Goal: Task Accomplishment & Management: Manage account settings

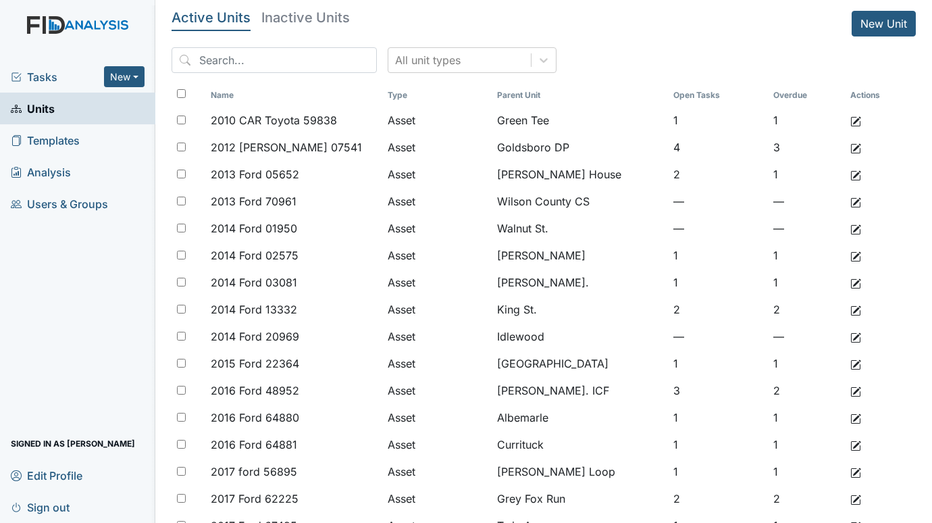
click at [38, 69] on span "Tasks" at bounding box center [57, 77] width 93 height 16
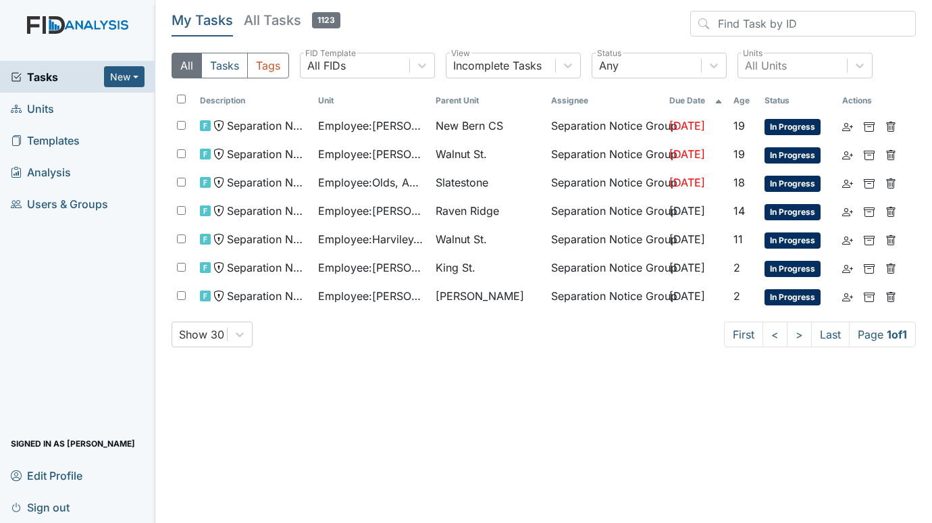
click at [26, 109] on span "Units" at bounding box center [32, 108] width 43 height 21
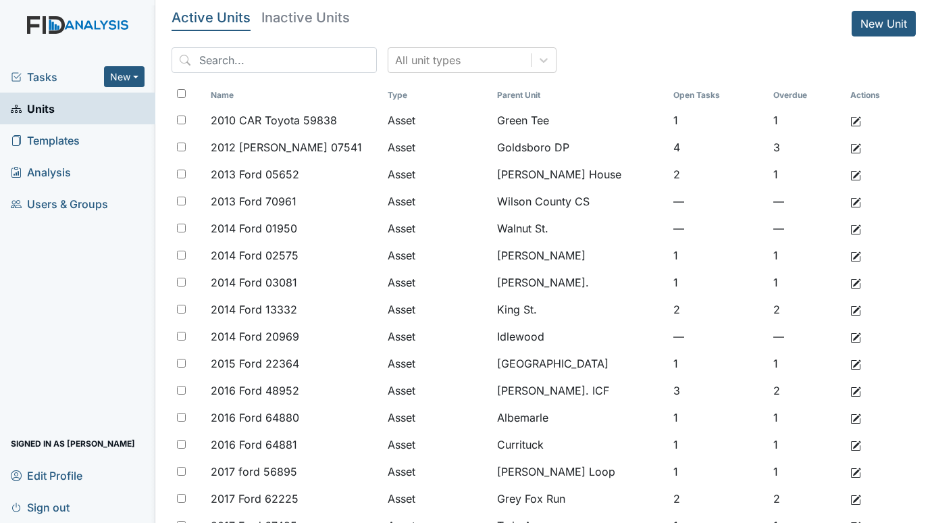
drag, startPoint x: 24, startPoint y: 267, endPoint x: 31, endPoint y: 265, distance: 7.9
click at [24, 267] on div "Tasks New Form Inspection Document Bundle Units Templates Analysis Users & Grou…" at bounding box center [77, 292] width 155 height 462
click at [43, 261] on div "Tasks New Form Inspection Document Bundle Units Templates Analysis Users & Grou…" at bounding box center [77, 292] width 155 height 462
click at [44, 74] on span "Tasks" at bounding box center [57, 77] width 93 height 16
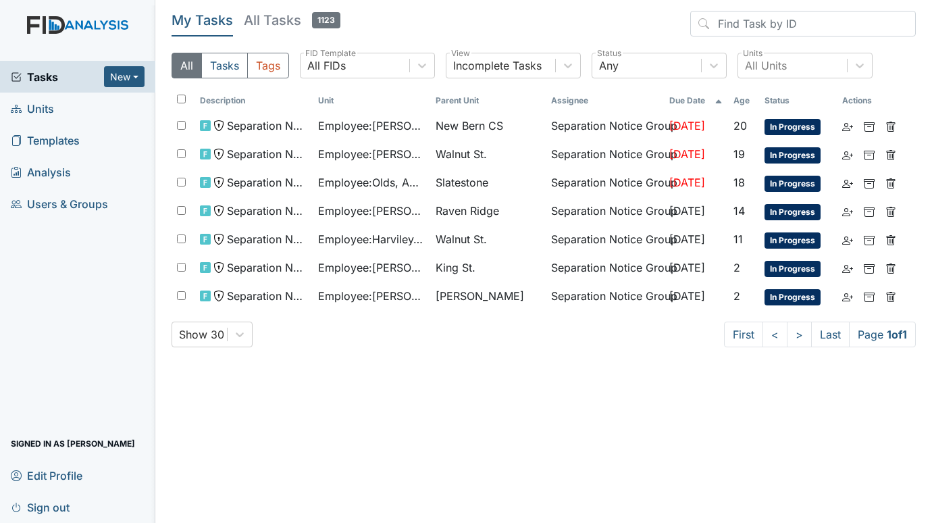
click at [39, 108] on span "Units" at bounding box center [32, 108] width 43 height 21
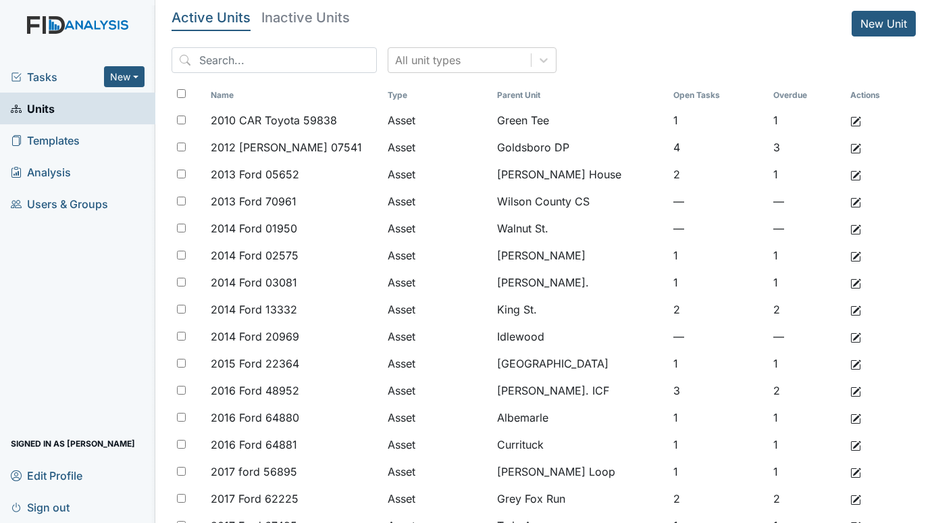
click at [26, 288] on div "Tasks New Form Inspection Document Bundle Units Templates Analysis Users & Grou…" at bounding box center [77, 292] width 155 height 462
click at [23, 276] on div "Tasks New Form Inspection Document Bundle Units Templates Analysis Users & Grou…" at bounding box center [77, 292] width 155 height 462
click at [38, 283] on div "Tasks New Form Inspection Document Bundle Units Templates Analysis Users & Grou…" at bounding box center [77, 292] width 155 height 462
click at [41, 315] on div "Tasks New Form Inspection Document Bundle Units Templates Analysis Users & Grou…" at bounding box center [77, 292] width 155 height 462
click at [47, 262] on div "Tasks New Form Inspection Document Bundle Units Templates Analysis Users & Grou…" at bounding box center [77, 292] width 155 height 462
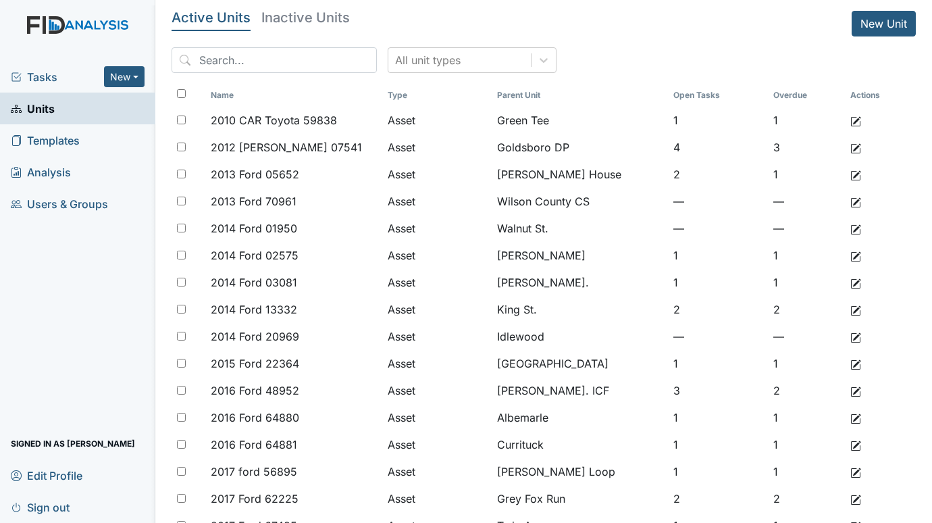
click at [32, 282] on div "Tasks New Form Inspection Document Bundle Units Templates Analysis Users & Grou…" at bounding box center [77, 292] width 155 height 462
drag, startPoint x: 28, startPoint y: 284, endPoint x: 40, endPoint y: 281, distance: 11.8
click at [28, 284] on div "Tasks New Form Inspection Document Bundle Units Templates Analysis Users & Grou…" at bounding box center [77, 292] width 155 height 462
click at [46, 72] on span "Tasks" at bounding box center [57, 77] width 93 height 16
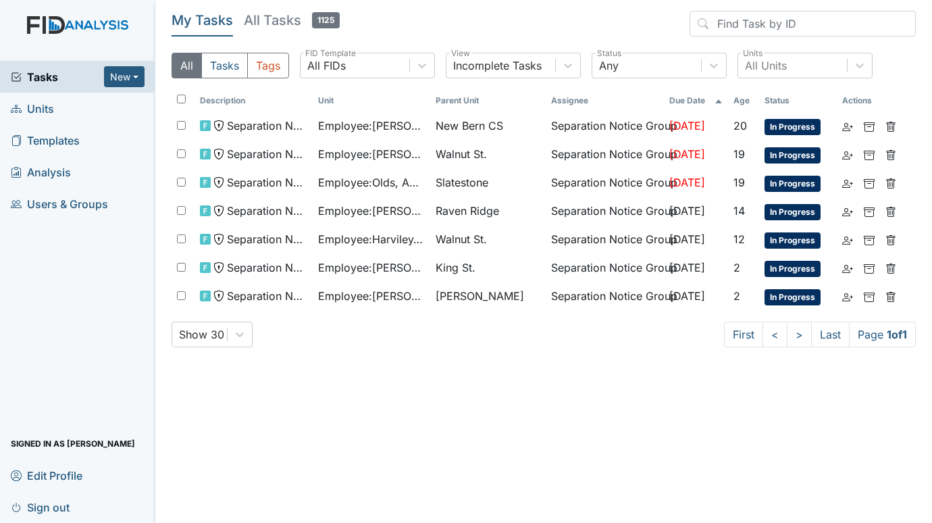
click at [33, 109] on span "Units" at bounding box center [32, 108] width 43 height 21
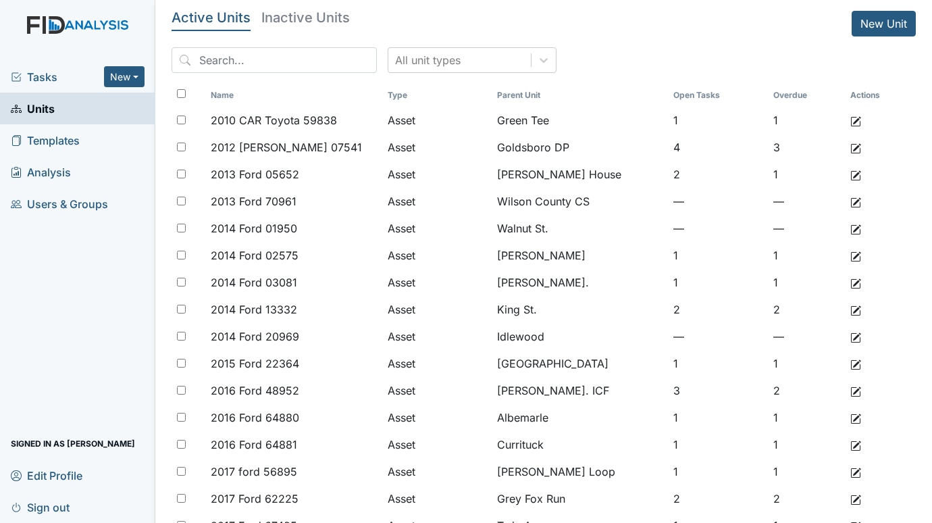
click at [51, 78] on span "Tasks" at bounding box center [57, 77] width 93 height 16
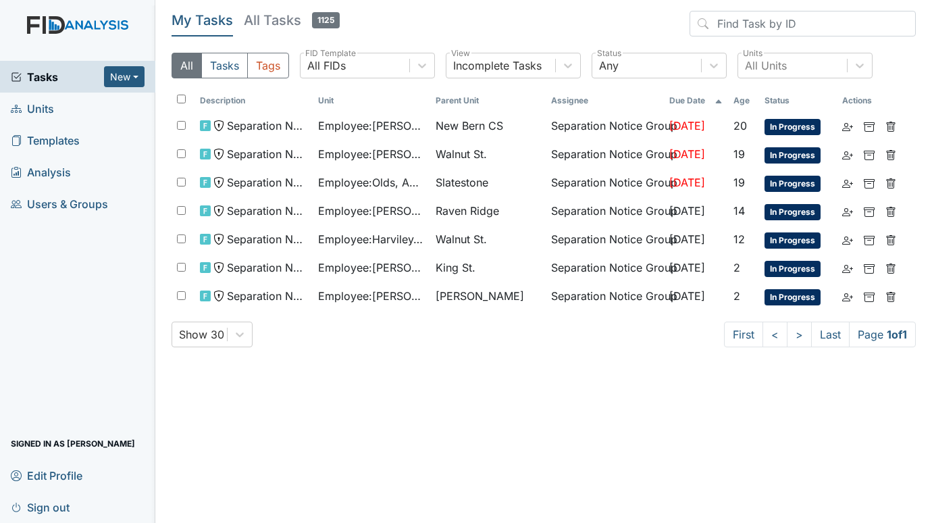
click at [33, 109] on span "Units" at bounding box center [32, 108] width 43 height 21
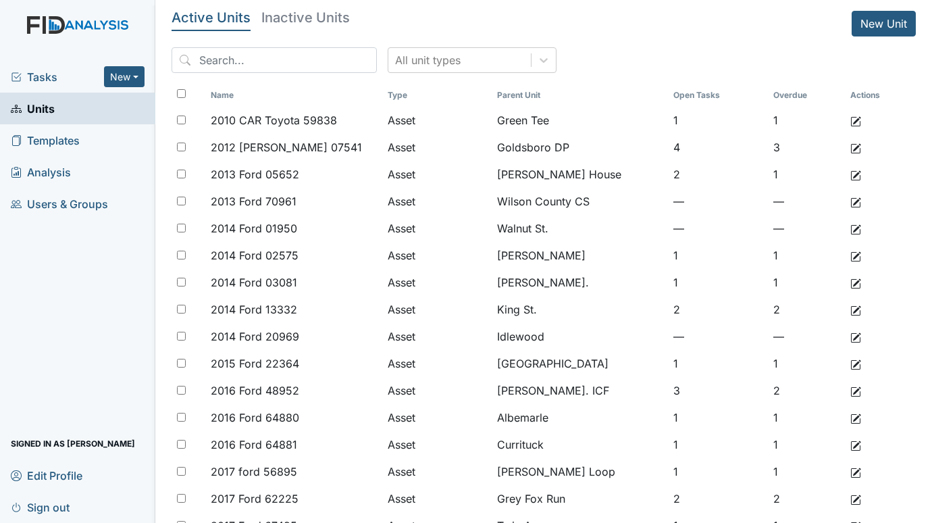
click at [51, 74] on span "Tasks" at bounding box center [57, 77] width 93 height 16
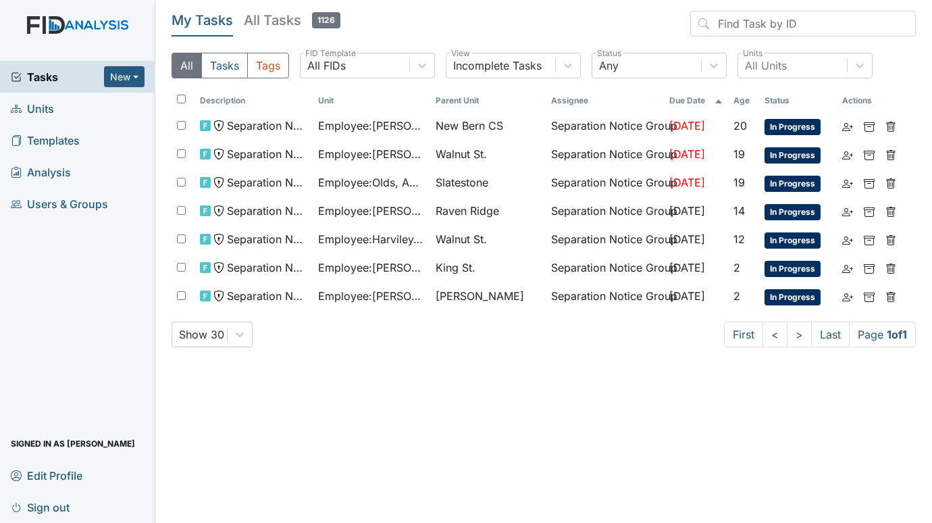
click at [44, 112] on span "Units" at bounding box center [32, 108] width 43 height 21
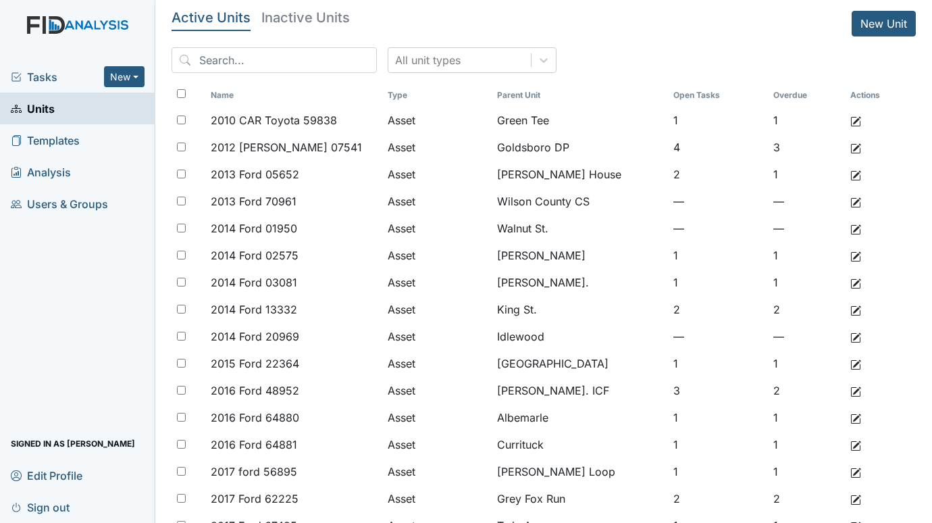
click at [47, 78] on span "Tasks" at bounding box center [57, 77] width 93 height 16
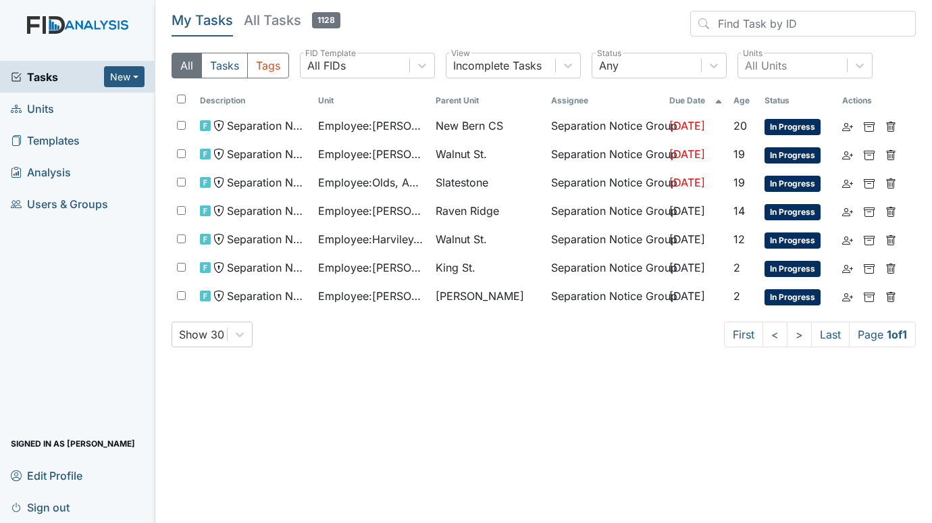
click at [28, 105] on span "Units" at bounding box center [32, 108] width 43 height 21
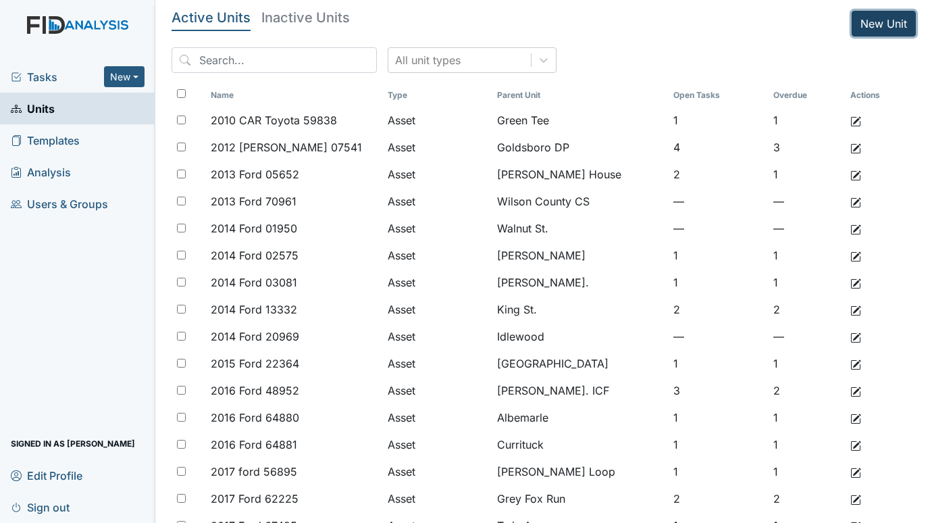
click at [870, 24] on link "New Unit" at bounding box center [883, 24] width 64 height 26
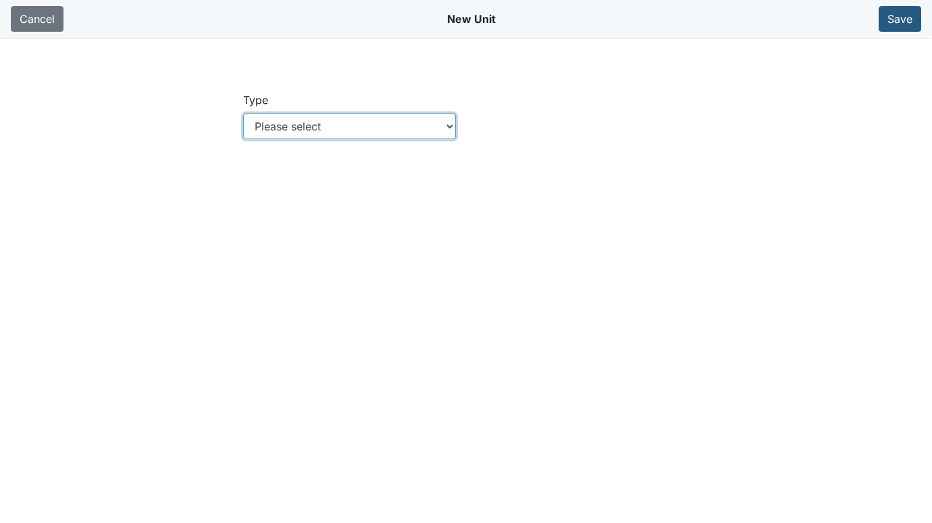
click at [451, 129] on select "Please select Location Location: Employee Location: Consumer Location: Asset Lo…" at bounding box center [349, 126] width 213 height 26
select select "c73a534c-0e54-49e9-a002-c9fa01df8b69"
click at [243, 113] on select "Please select Location Location: Employee Location: Consumer Location: Asset Lo…" at bounding box center [349, 126] width 213 height 26
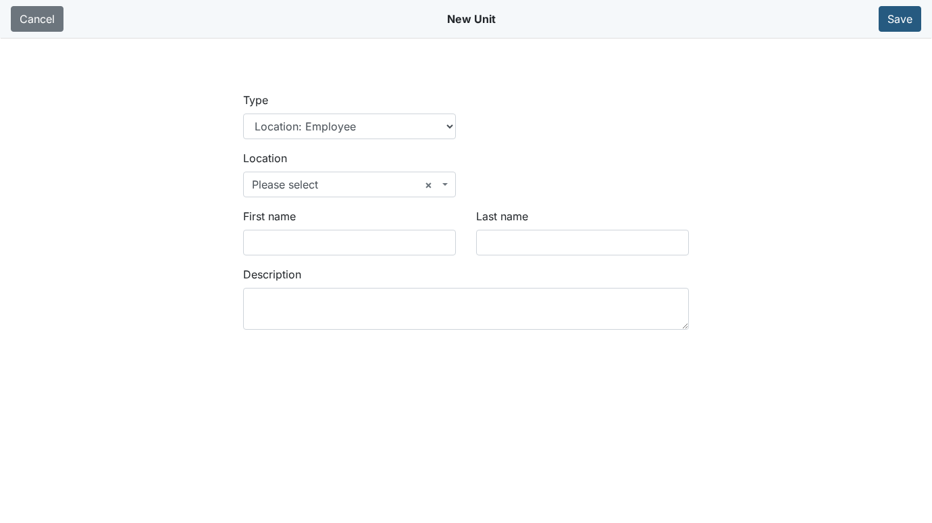
click at [448, 180] on span "× Please select" at bounding box center [349, 184] width 213 height 26
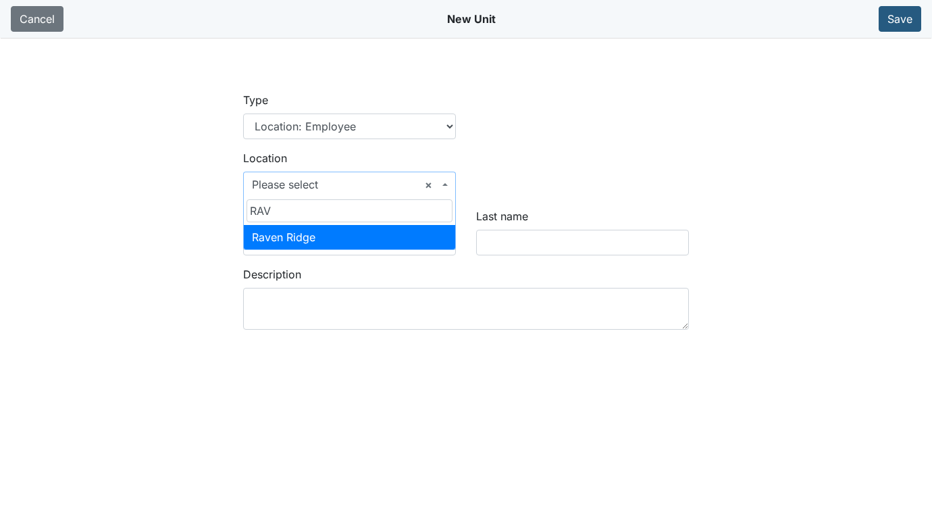
type input "RAV"
select select "bff640f2-d666-4622-a223-4d8cbeb24b29"
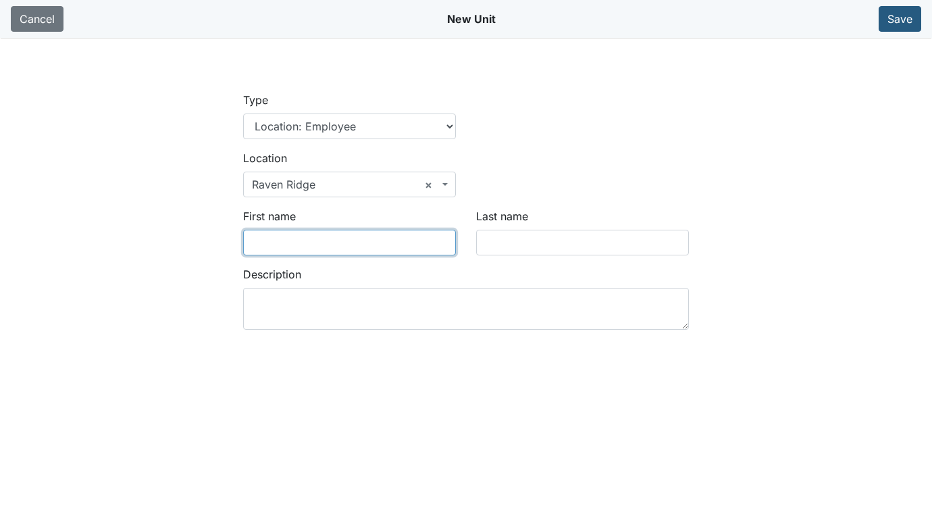
click at [337, 241] on input "First name" at bounding box center [349, 243] width 213 height 26
type input "Kristal"
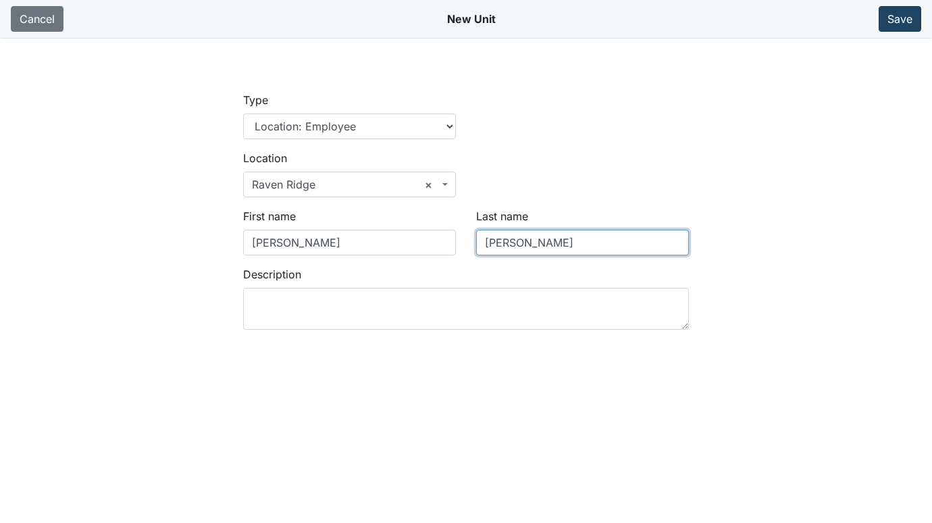
type input "Martinez"
click at [895, 20] on button "Save" at bounding box center [899, 19] width 43 height 26
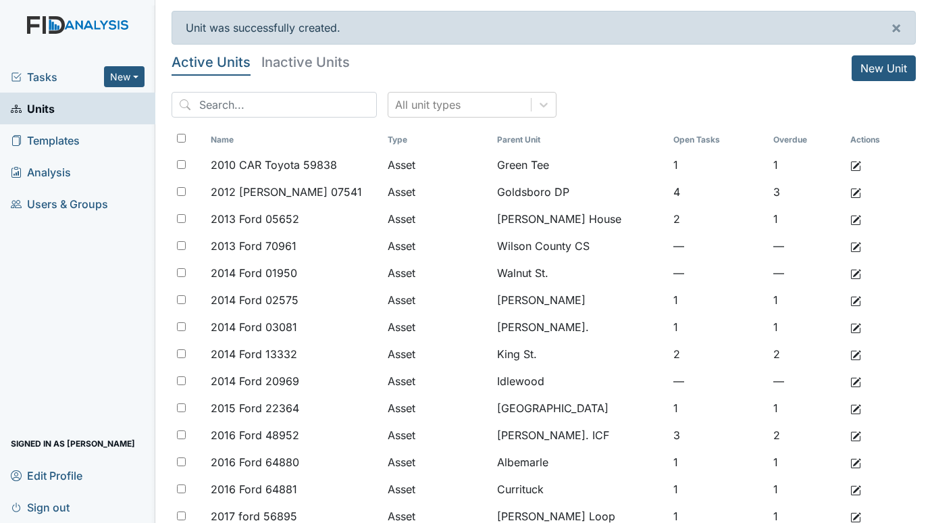
click at [45, 70] on span "Tasks" at bounding box center [57, 77] width 93 height 16
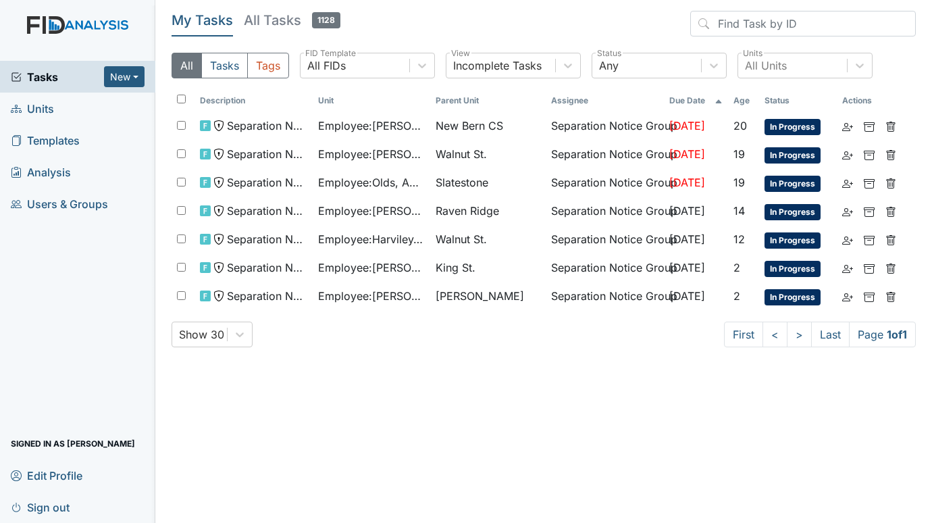
click at [39, 110] on span "Units" at bounding box center [32, 108] width 43 height 21
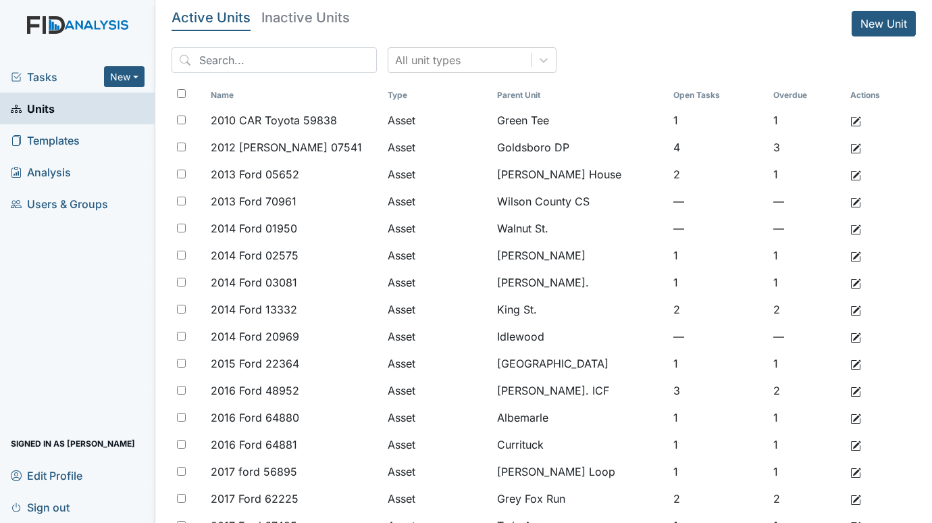
click at [59, 78] on span "Tasks" at bounding box center [57, 77] width 93 height 16
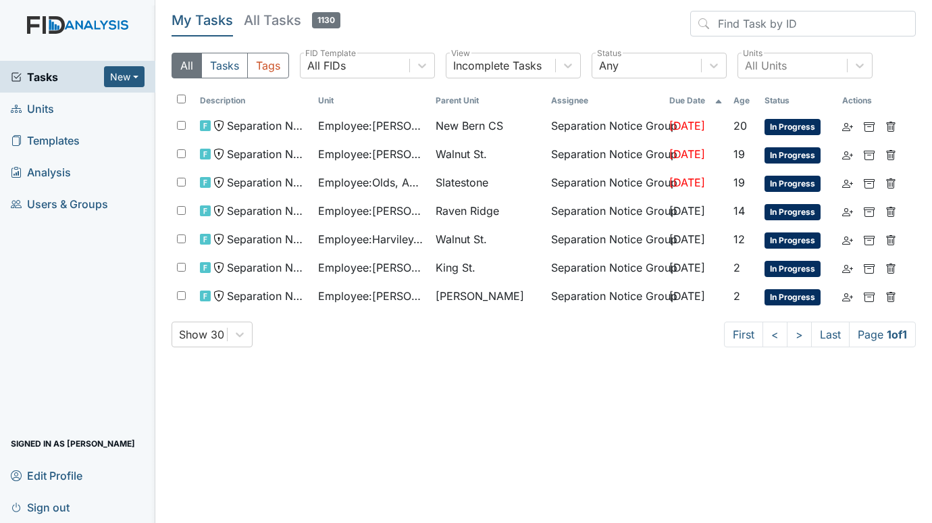
click at [34, 104] on span "Units" at bounding box center [32, 108] width 43 height 21
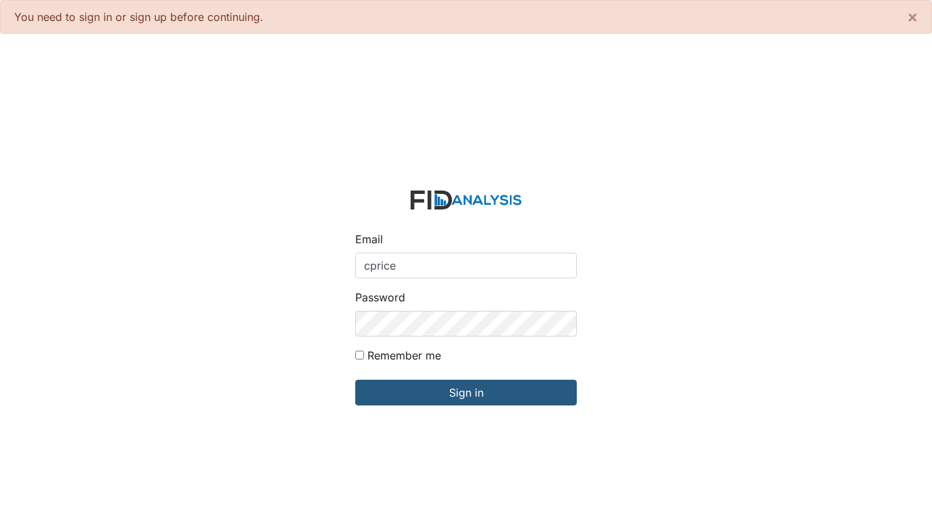
type input "[EMAIL_ADDRESS][DOMAIN_NAME]"
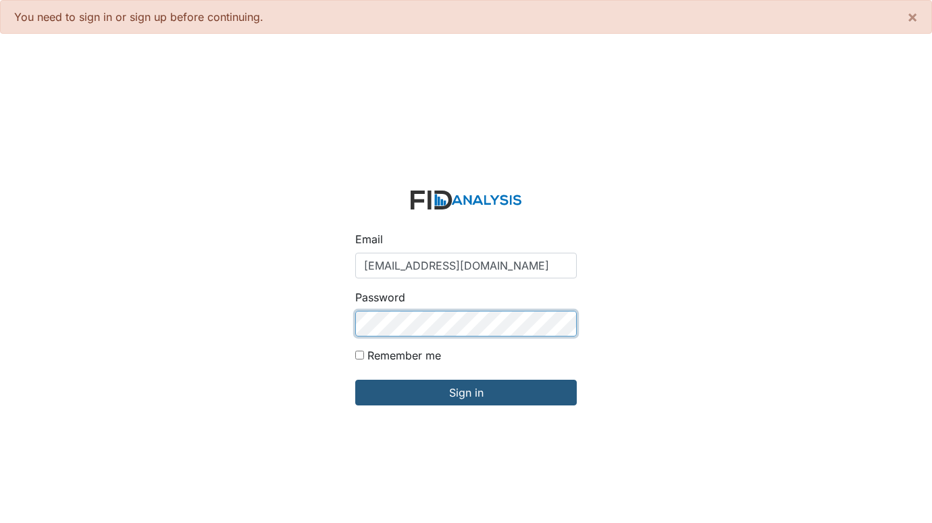
click at [355, 379] on input "Sign in" at bounding box center [465, 392] width 221 height 26
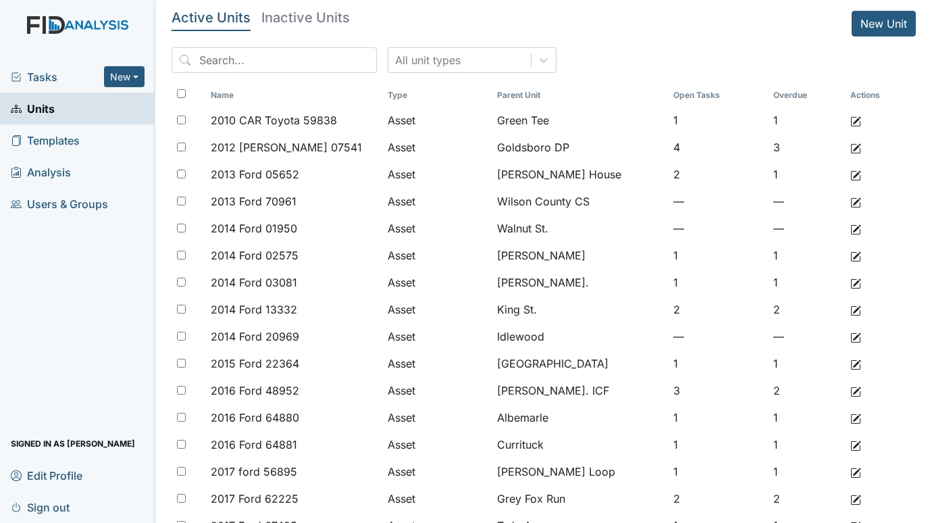
click at [36, 76] on span "Tasks" at bounding box center [57, 77] width 93 height 16
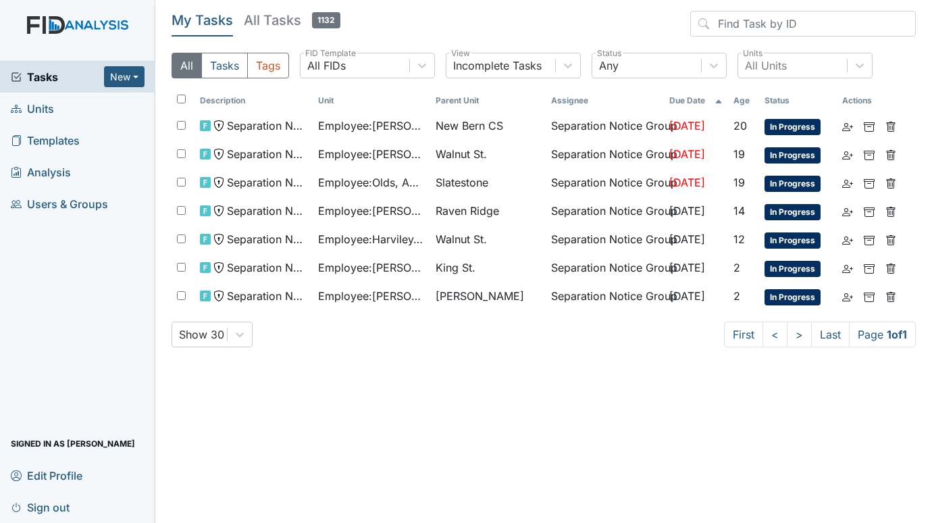
click at [43, 105] on span "Units" at bounding box center [32, 108] width 43 height 21
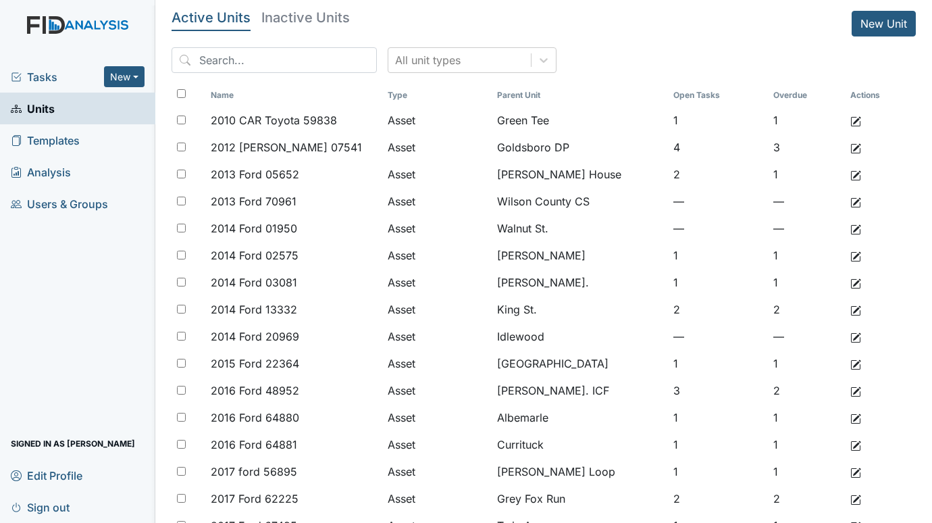
click at [51, 71] on span "Tasks" at bounding box center [57, 77] width 93 height 16
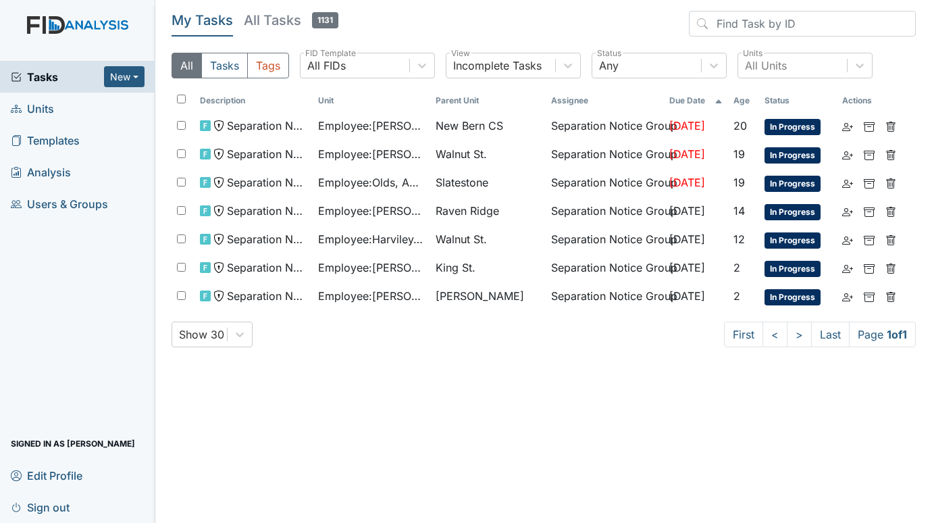
click at [37, 108] on span "Units" at bounding box center [32, 108] width 43 height 21
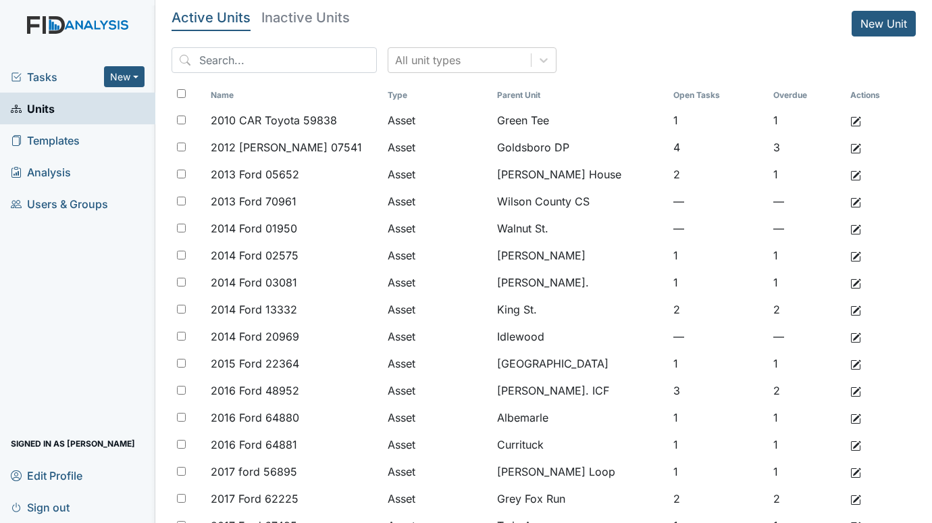
click at [34, 74] on span "Tasks" at bounding box center [57, 77] width 93 height 16
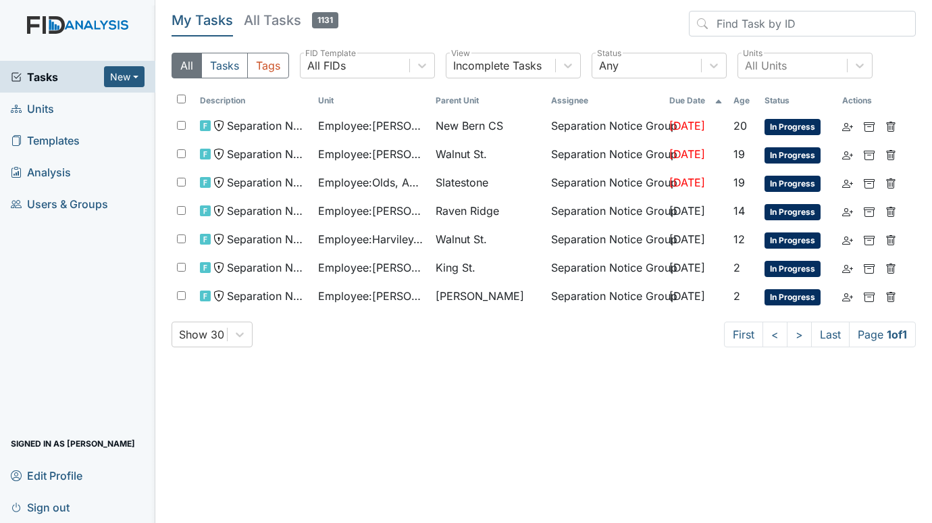
click at [51, 106] on span "Units" at bounding box center [32, 108] width 43 height 21
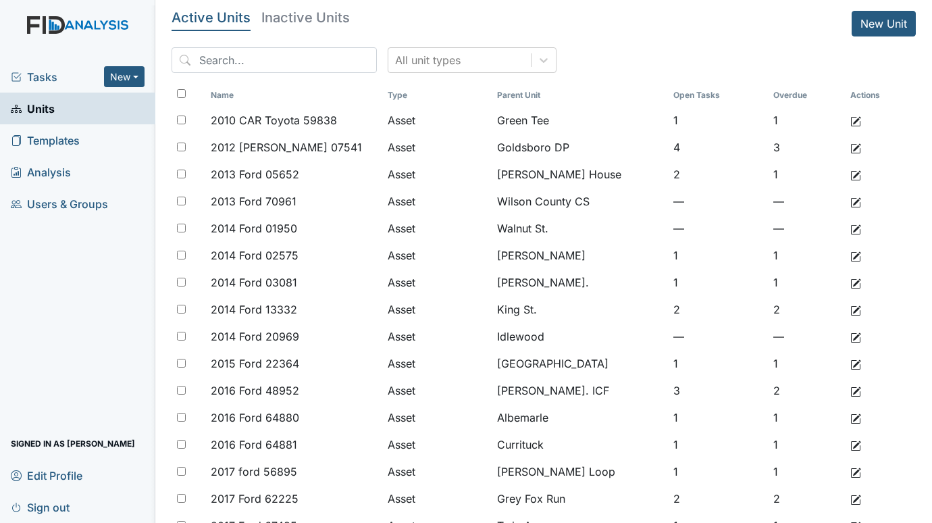
click at [34, 73] on span "Tasks" at bounding box center [57, 77] width 93 height 16
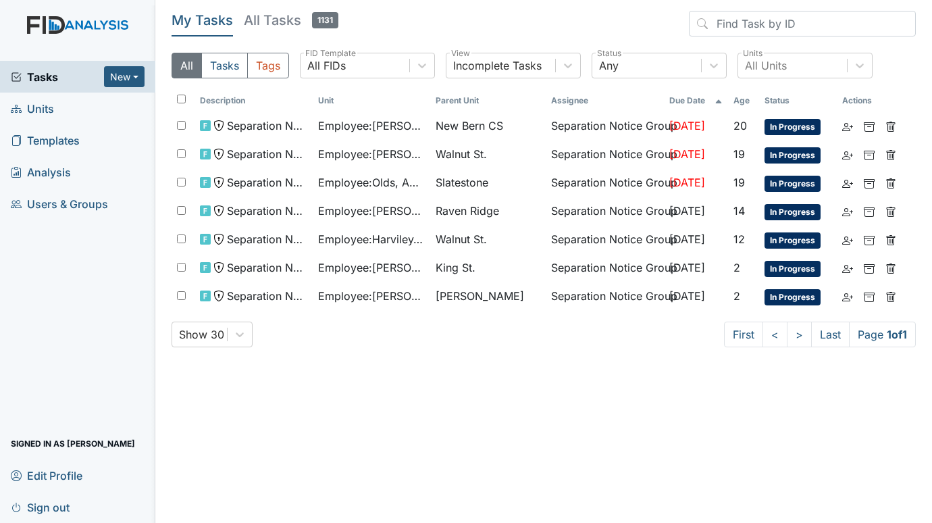
click at [38, 106] on span "Units" at bounding box center [32, 108] width 43 height 21
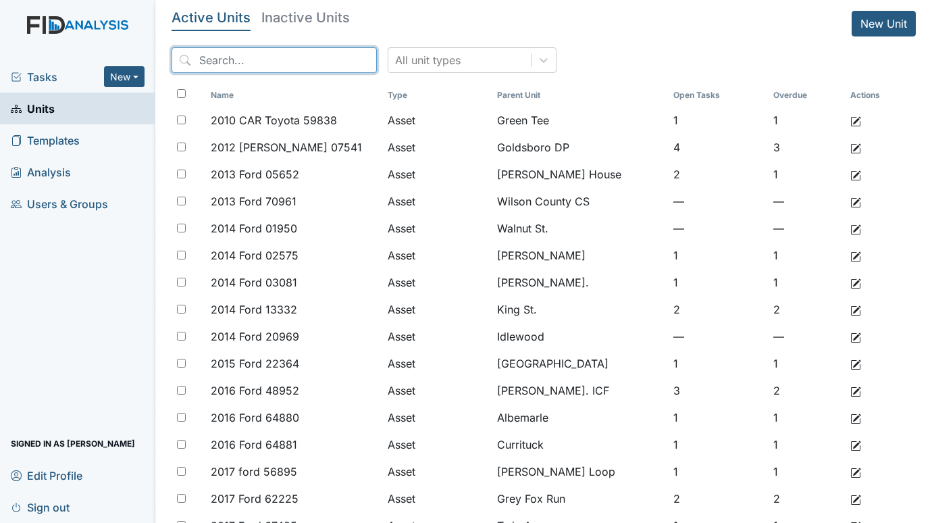
click at [222, 57] on input "search" at bounding box center [273, 60] width 205 height 26
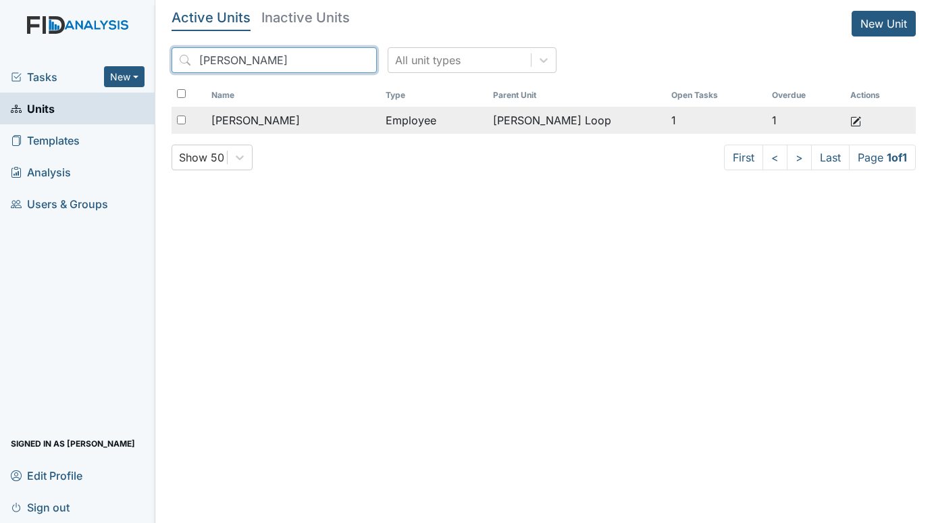
type input "reed"
click at [303, 119] on div "[PERSON_NAME]" at bounding box center [292, 120] width 163 height 16
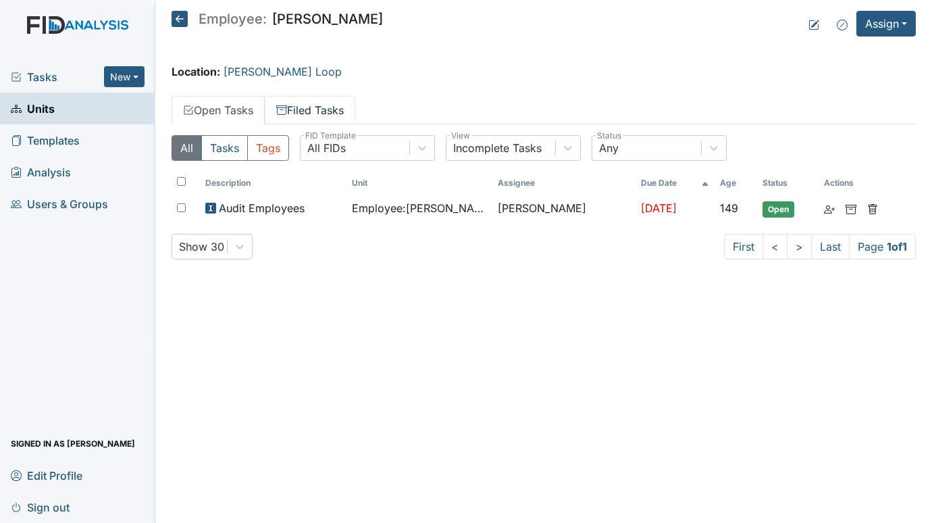
click at [315, 108] on link "Filed Tasks" at bounding box center [310, 110] width 90 height 28
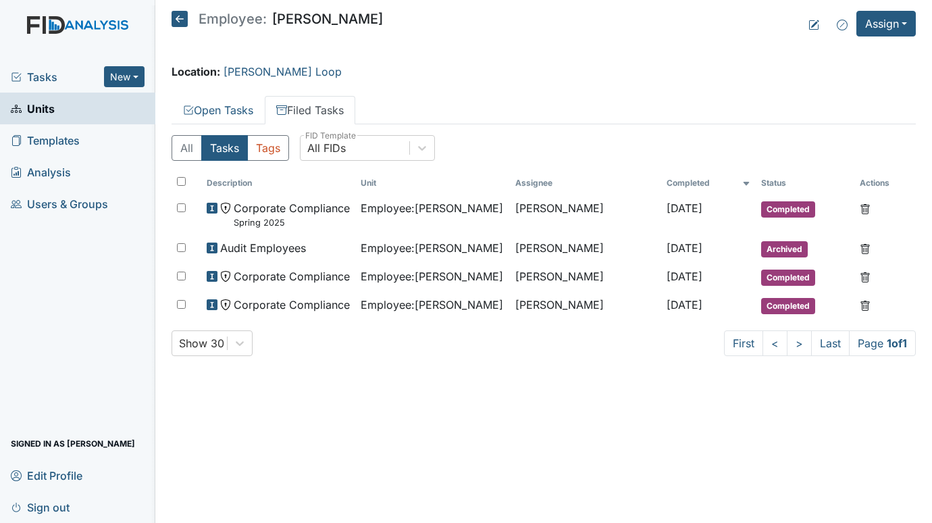
click at [46, 108] on span "Units" at bounding box center [33, 108] width 44 height 21
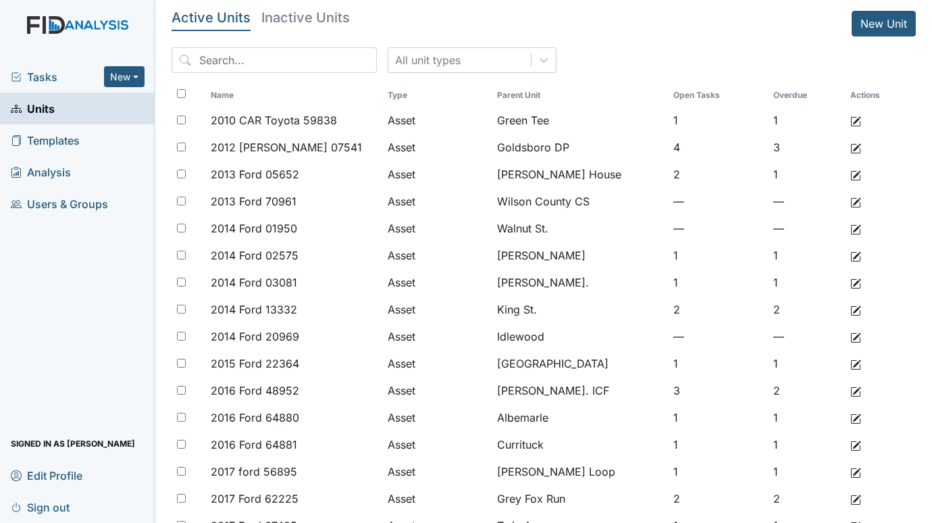
click at [47, 78] on span "Tasks" at bounding box center [57, 77] width 93 height 16
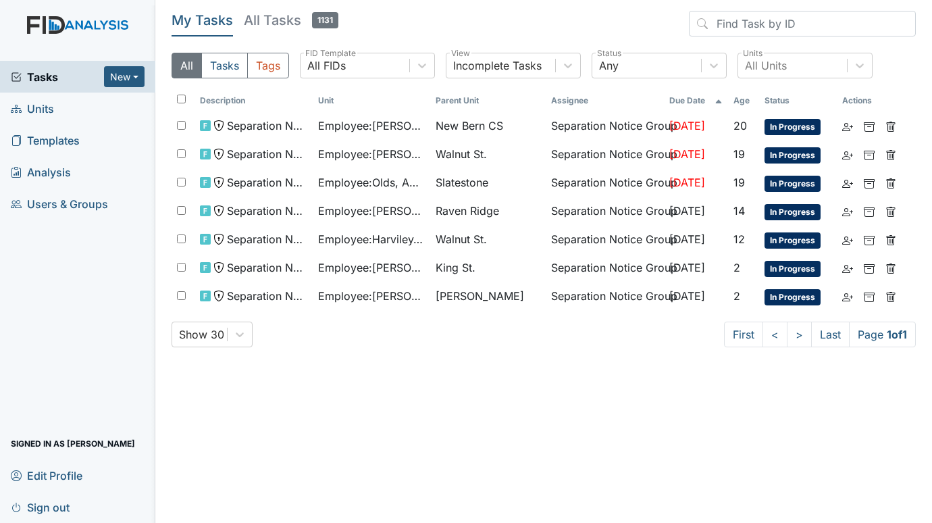
click at [47, 102] on span "Units" at bounding box center [32, 108] width 43 height 21
